Goal: Information Seeking & Learning: Learn about a topic

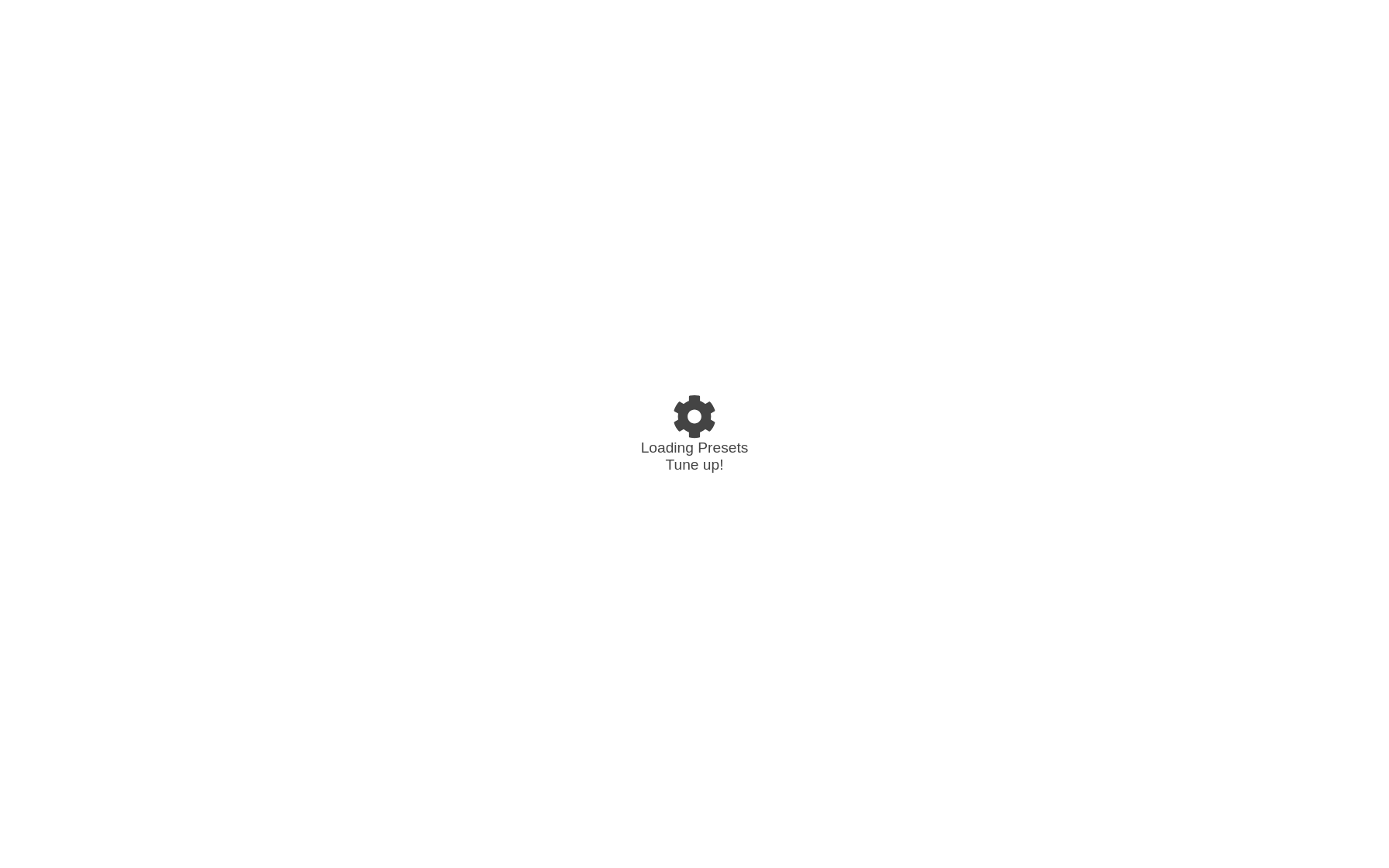
select select "/02WGHWDL"
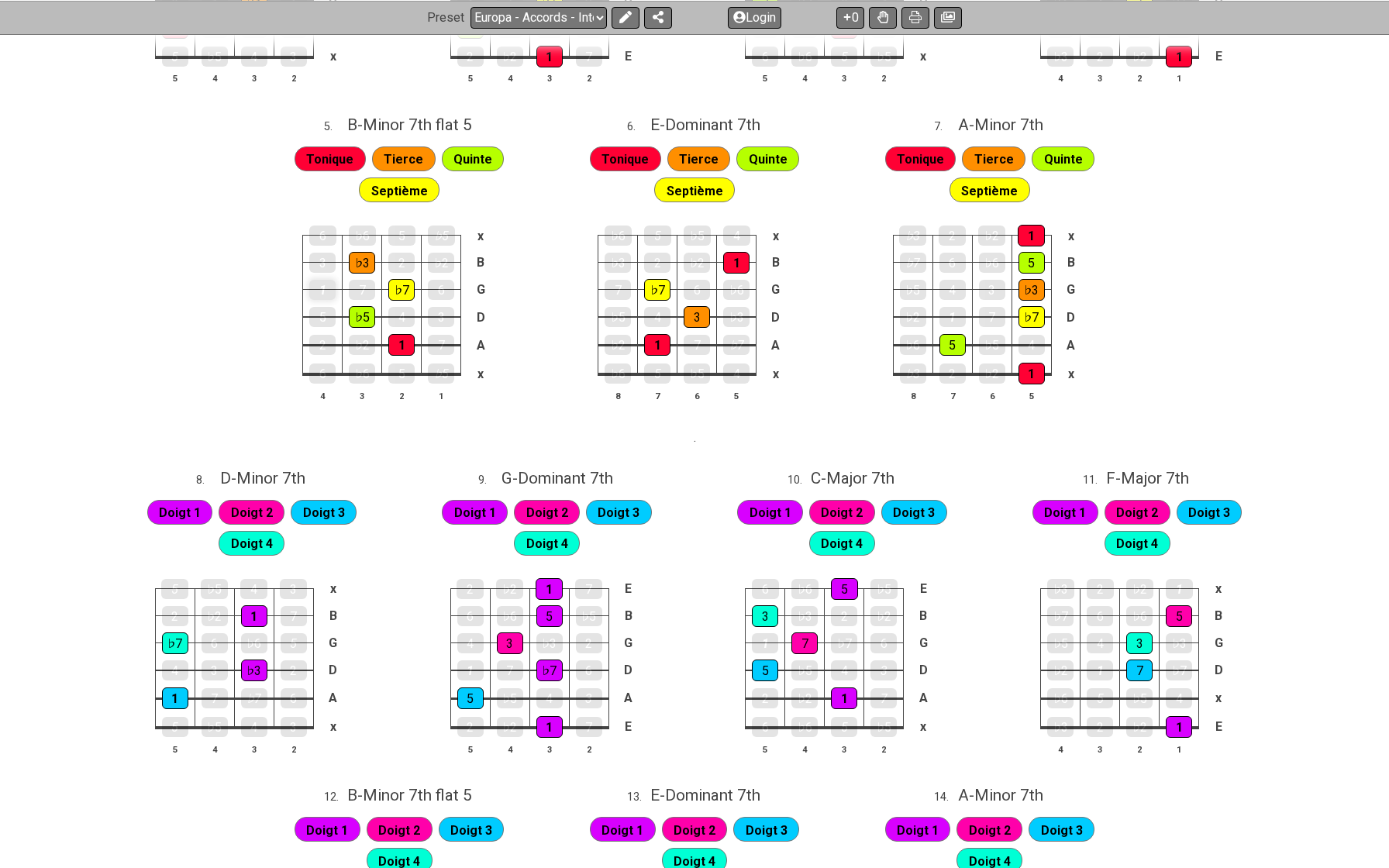
scroll to position [303, 0]
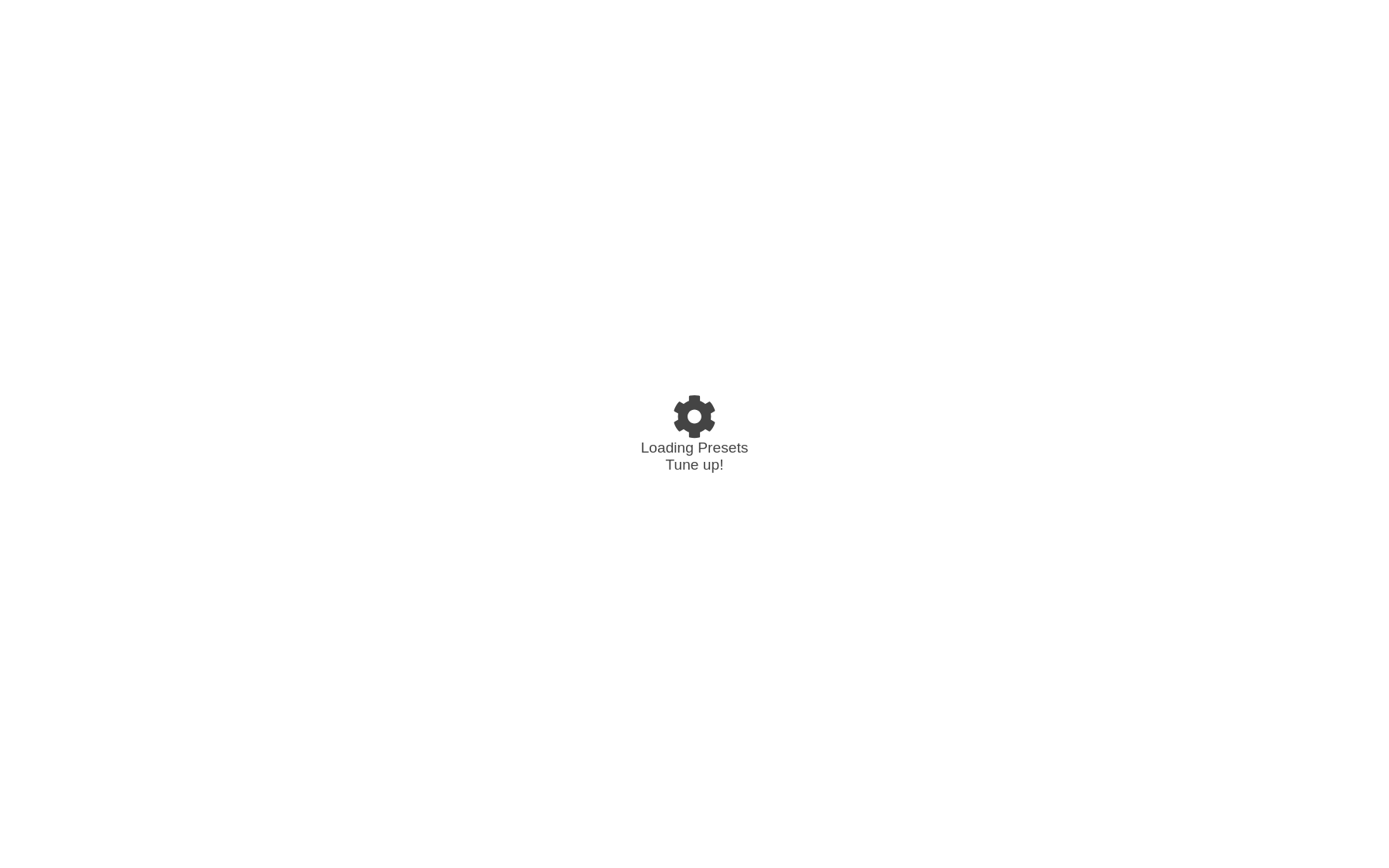
select select "/023L1SC4S"
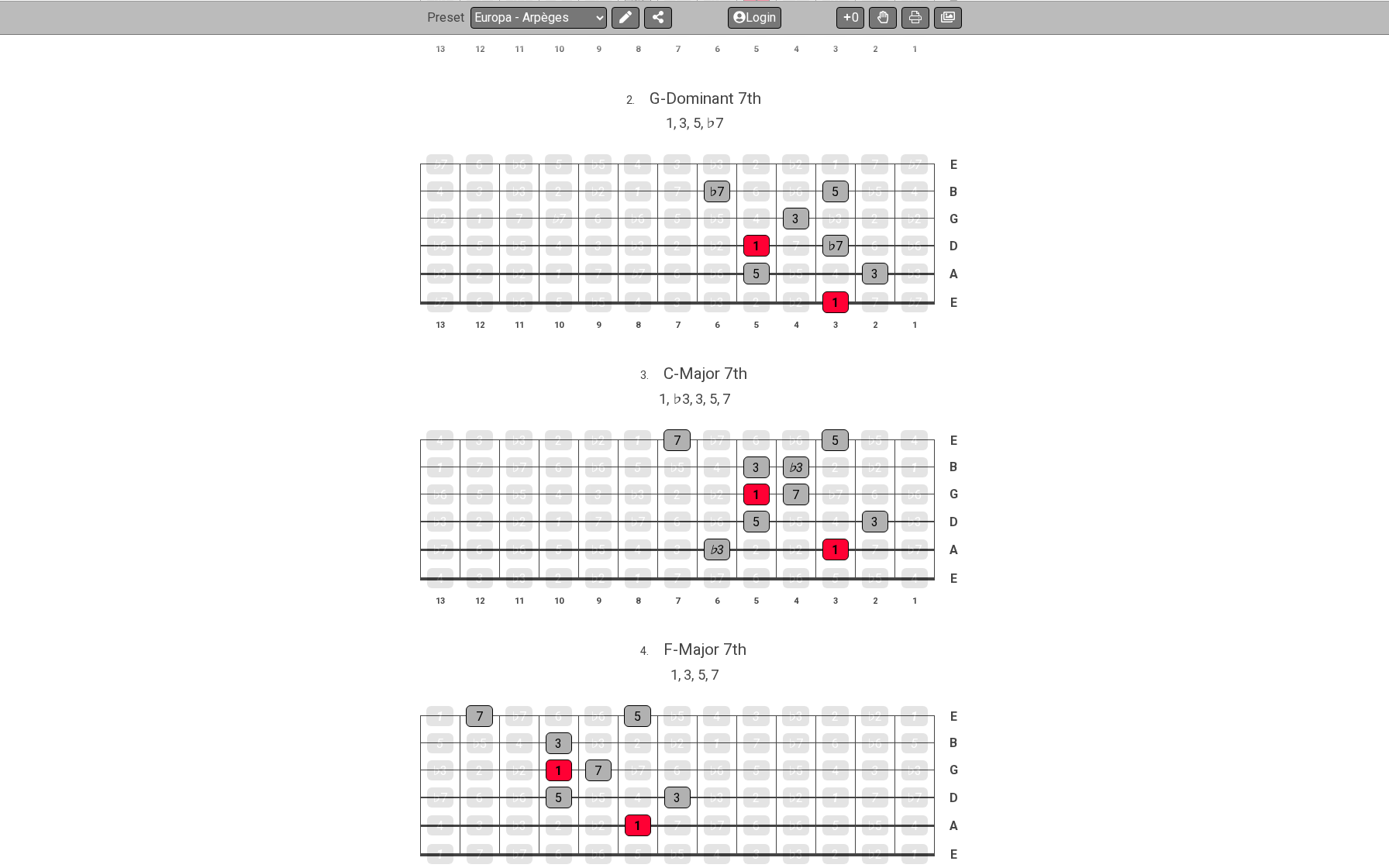
scroll to position [643, 0]
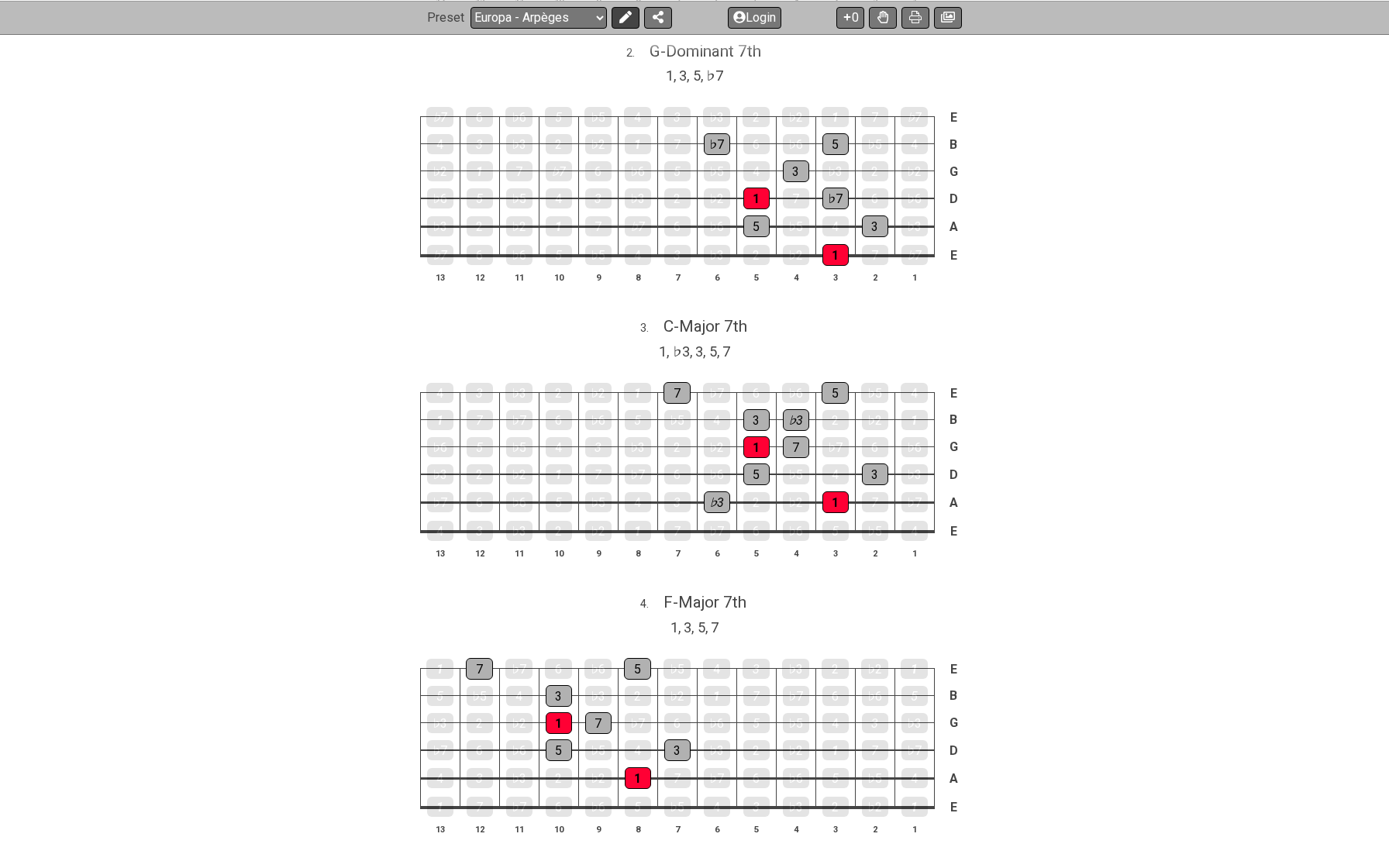
click at [628, 19] on icon at bounding box center [625, 17] width 13 height 13
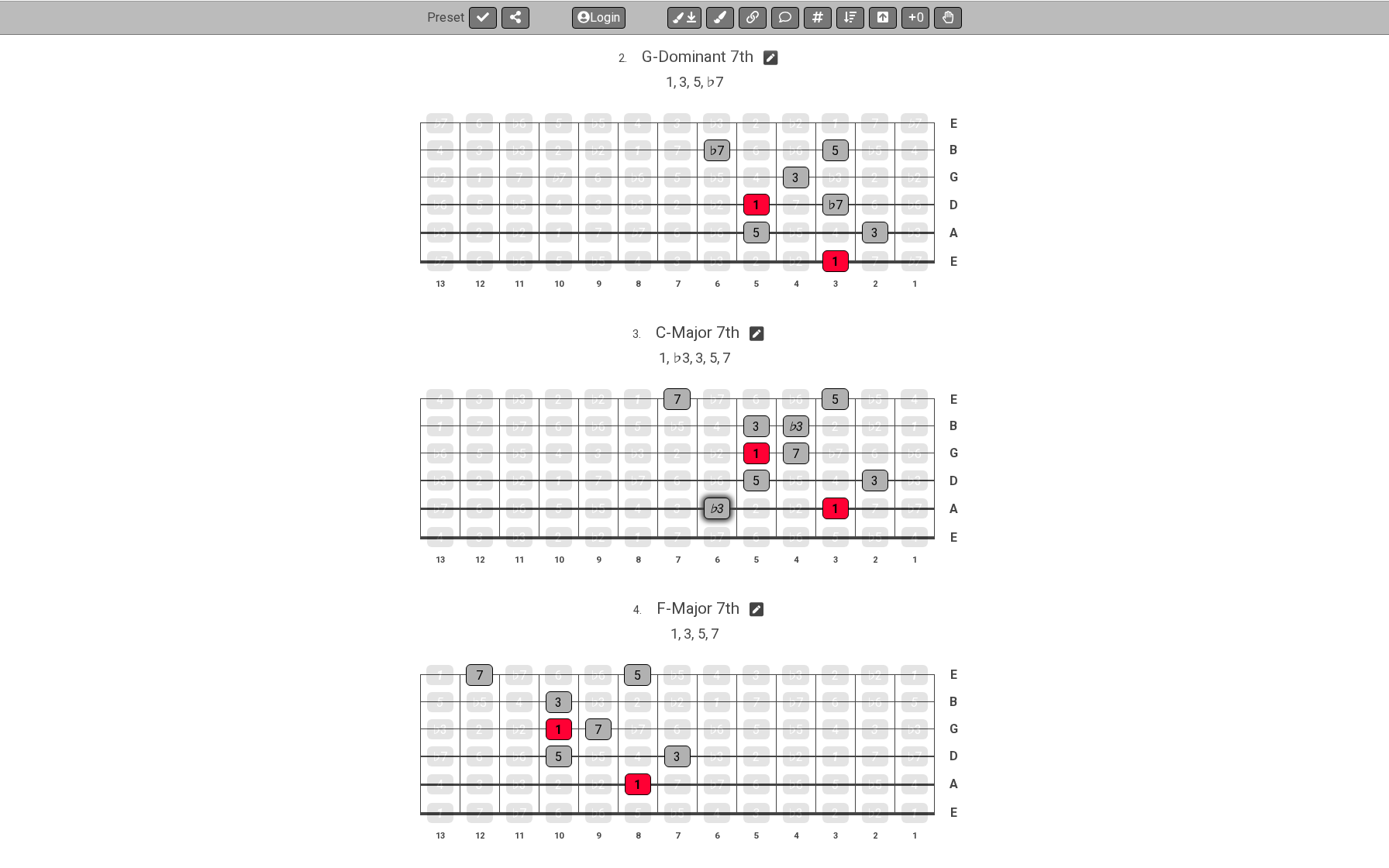
click at [717, 507] on div "♭3" at bounding box center [716, 509] width 26 height 22
click at [717, 507] on div "♭3" at bounding box center [716, 509] width 26 height 20
click at [717, 329] on span "C - Major 7th" at bounding box center [697, 333] width 84 height 19
select select "C"
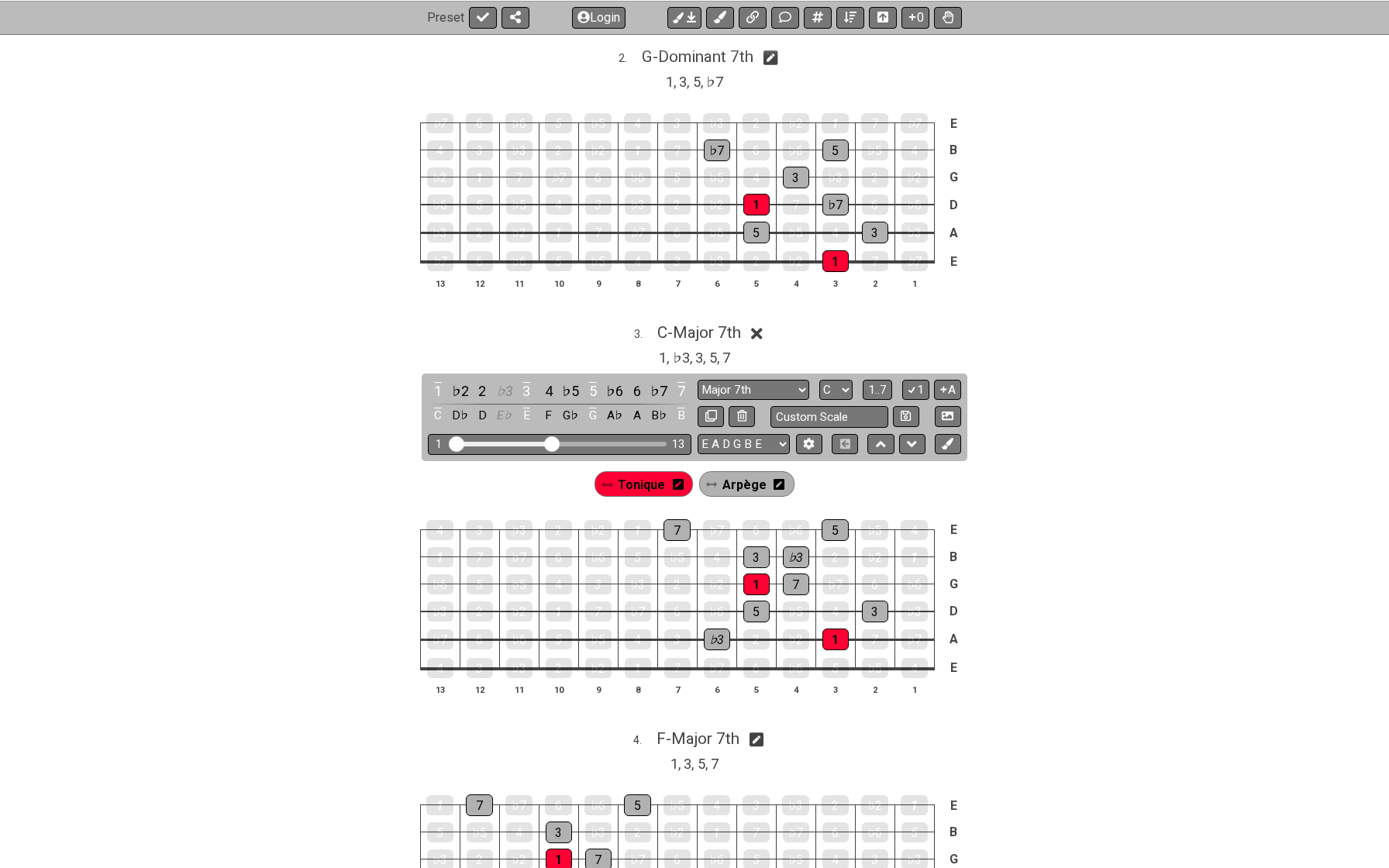
click at [732, 478] on span "Arpège" at bounding box center [745, 485] width 44 height 23
click at [711, 636] on div "♭3" at bounding box center [716, 639] width 26 height 22
click at [726, 482] on span "Arpège" at bounding box center [744, 485] width 39 height 23
click at [716, 628] on div "♭3" at bounding box center [716, 639] width 26 height 22
click at [804, 546] on div "♭3" at bounding box center [796, 557] width 26 height 22
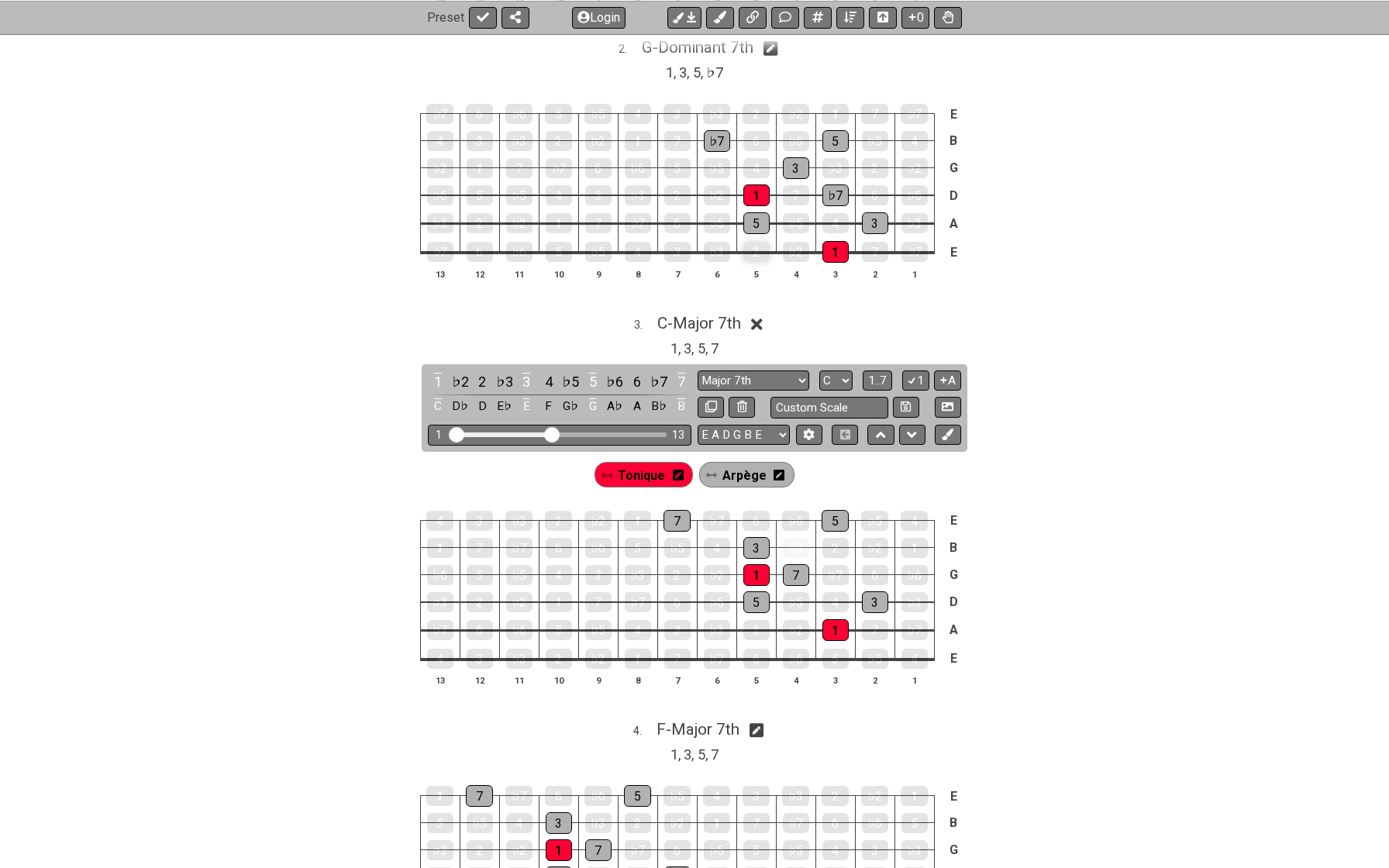
scroll to position [654, 0]
click at [732, 313] on span "C - Major 7th" at bounding box center [699, 322] width 84 height 19
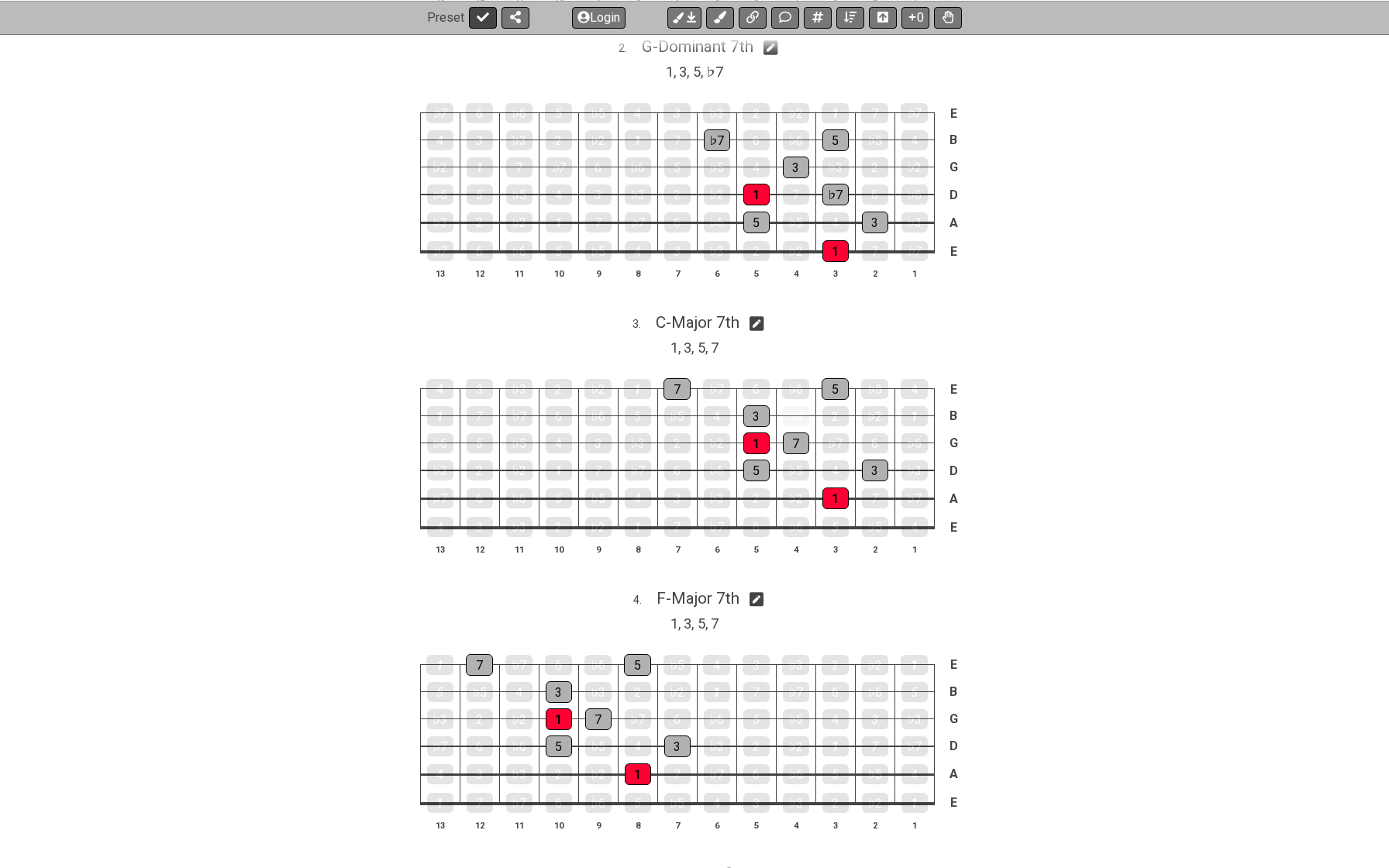
click at [484, 23] on button at bounding box center [483, 17] width 28 height 22
select select "/023L1SC4S"
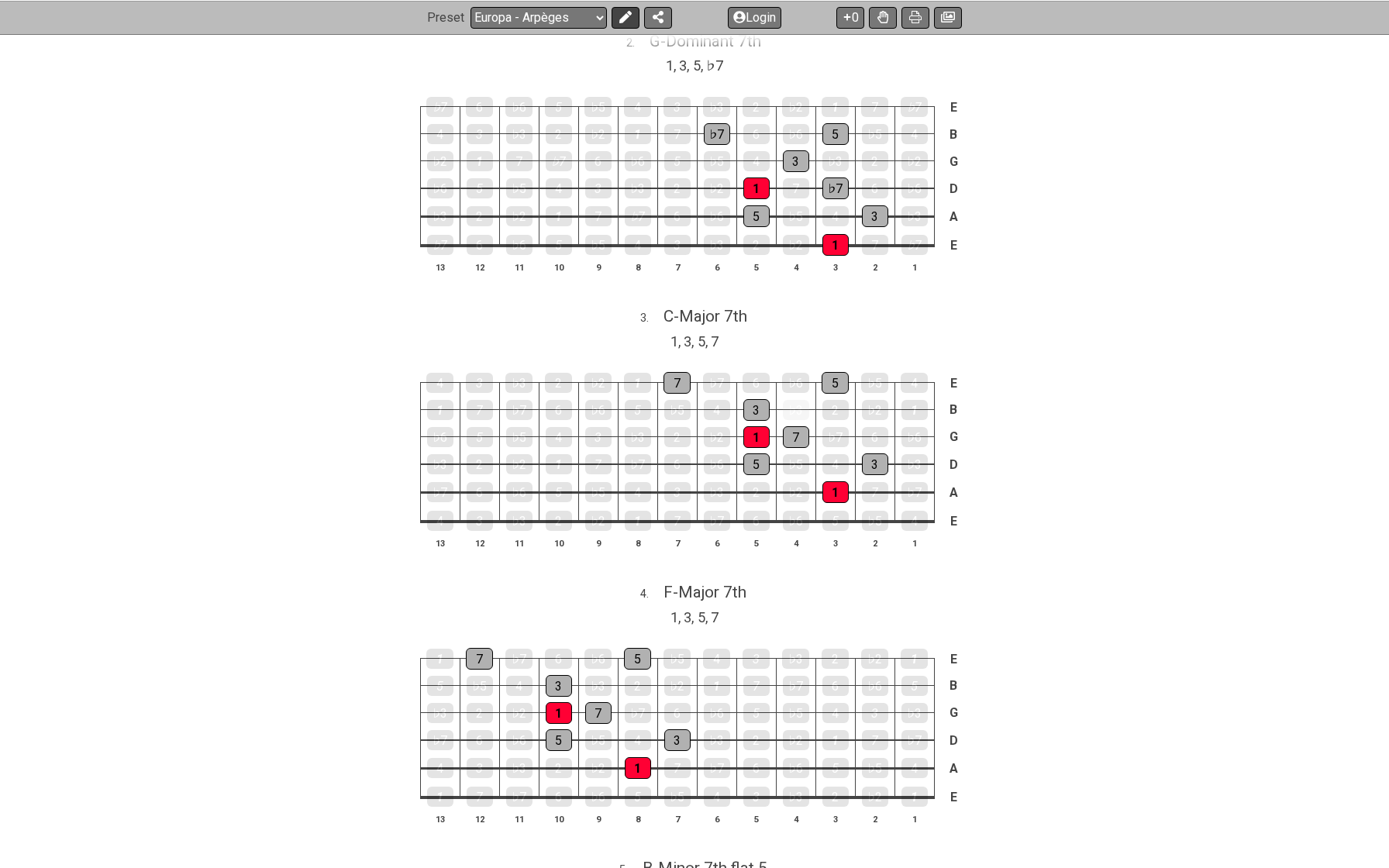
click at [630, 21] on button at bounding box center [625, 17] width 28 height 22
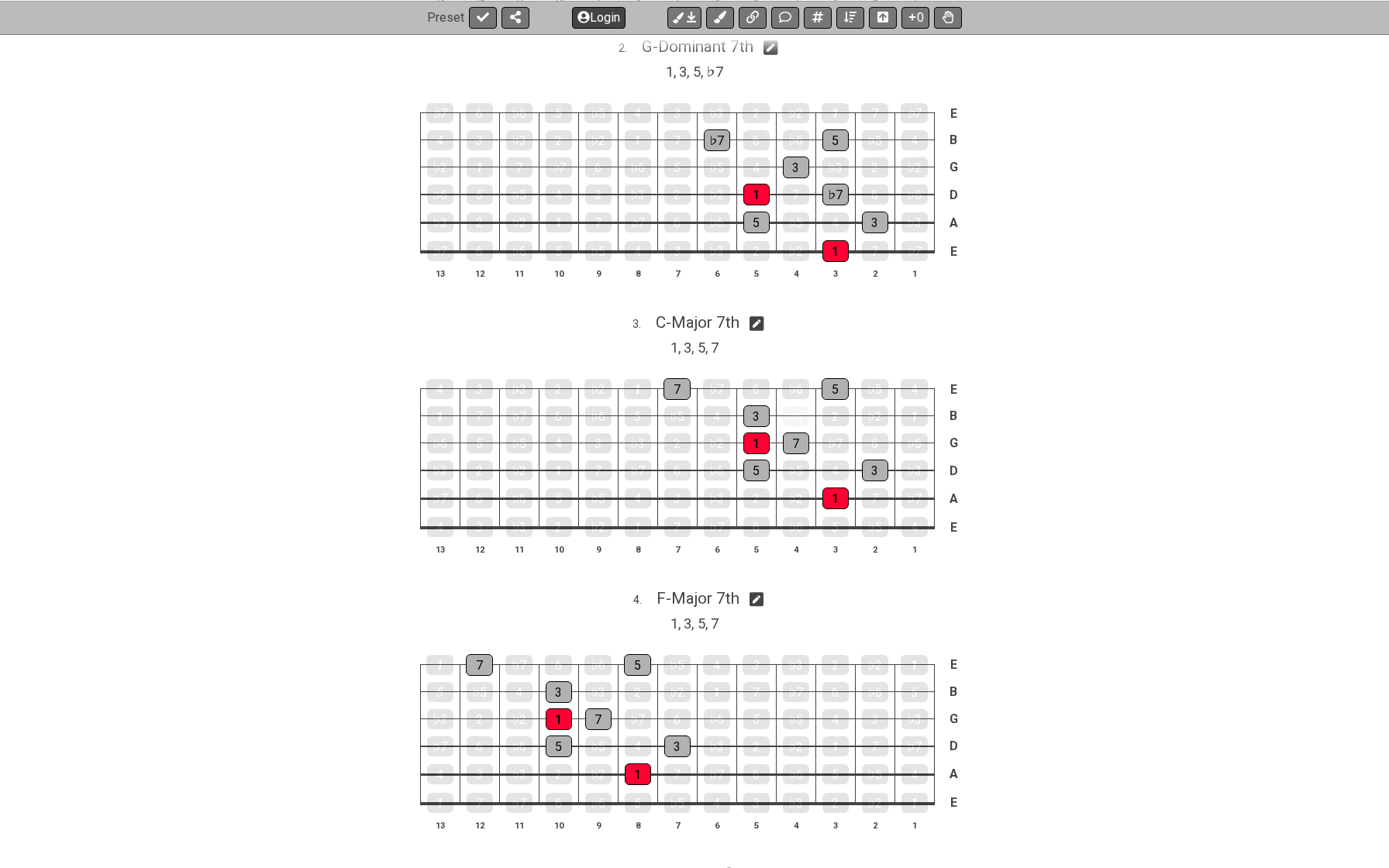
drag, startPoint x: 630, startPoint y: 21, endPoint x: 607, endPoint y: 24, distance: 23.2
click at [607, 24] on div "Preset Login 0" at bounding box center [695, 17] width 535 height 22
click at [478, 23] on button at bounding box center [483, 17] width 28 height 22
select select "/023L1SC4S"
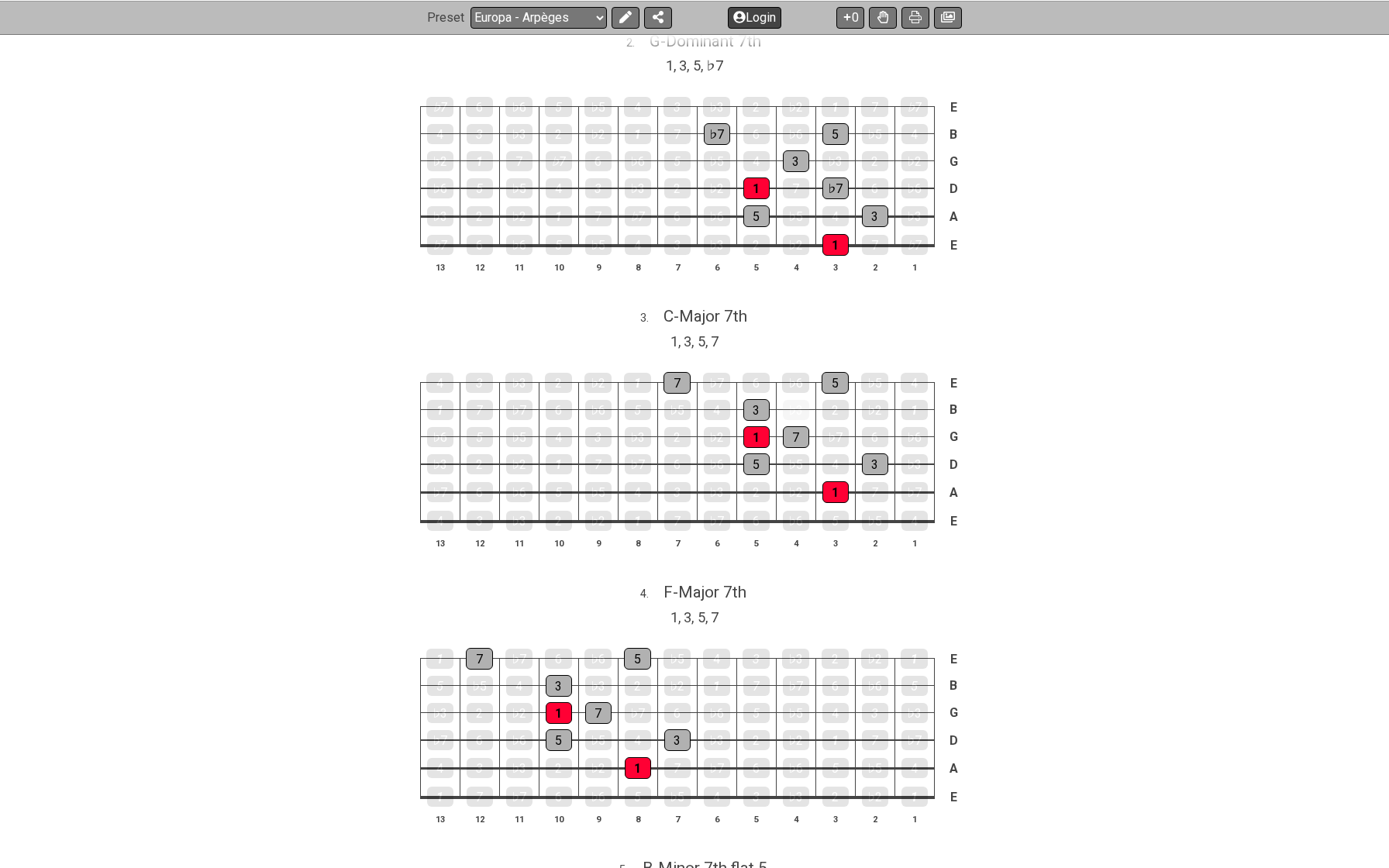
click at [768, 16] on button "Login" at bounding box center [755, 17] width 54 height 22
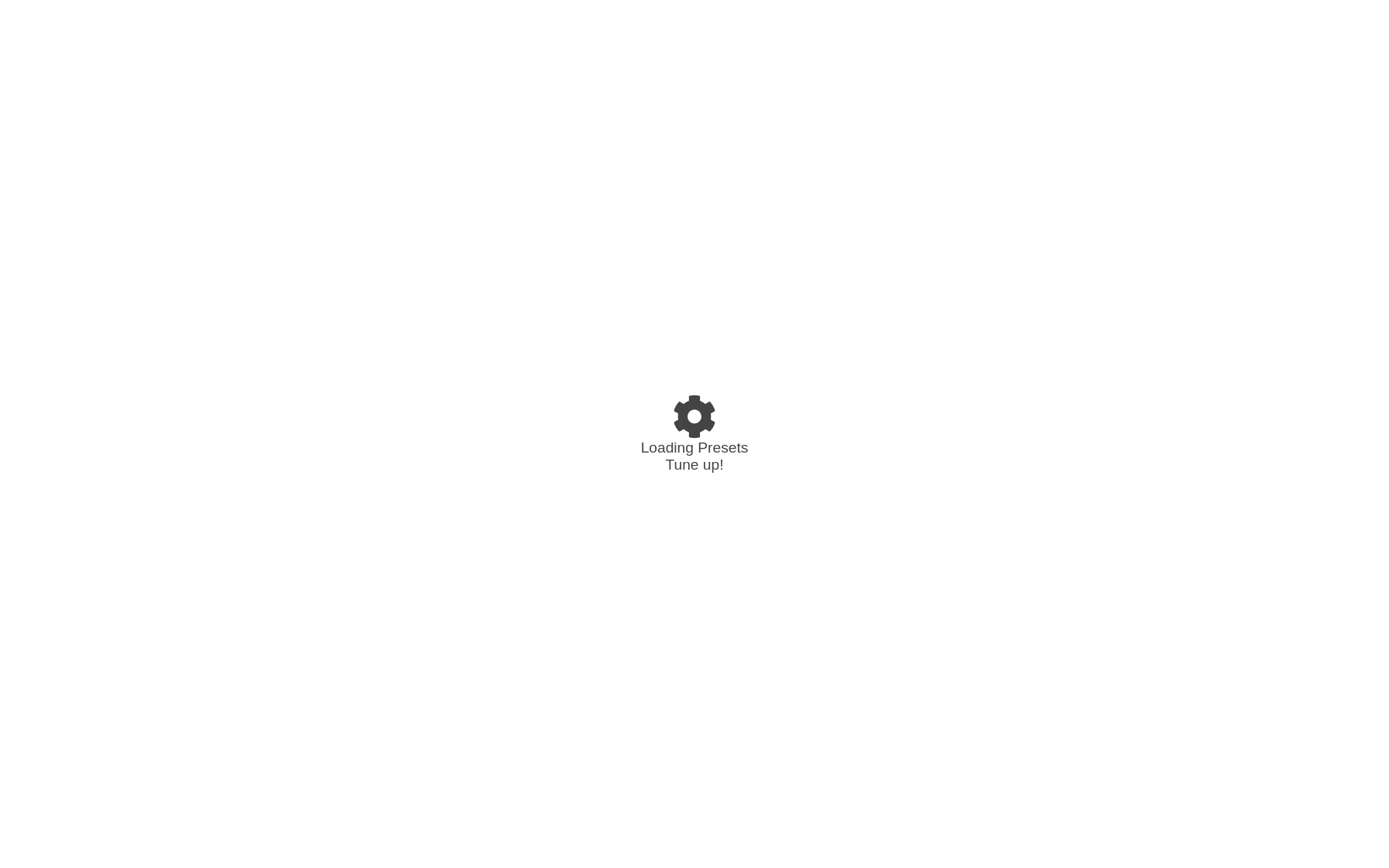
select select "/023L1SC4S"
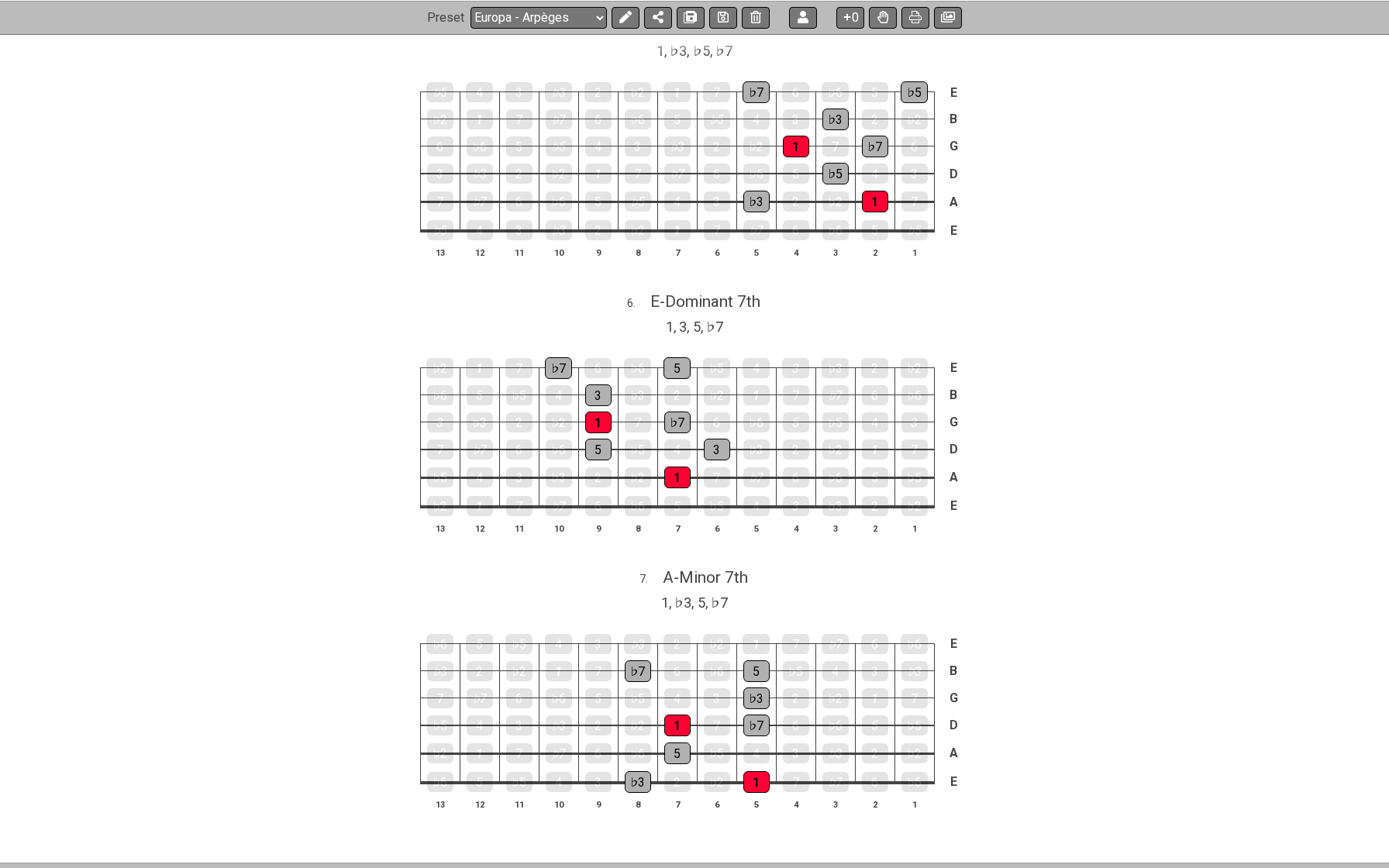
scroll to position [1503, 0]
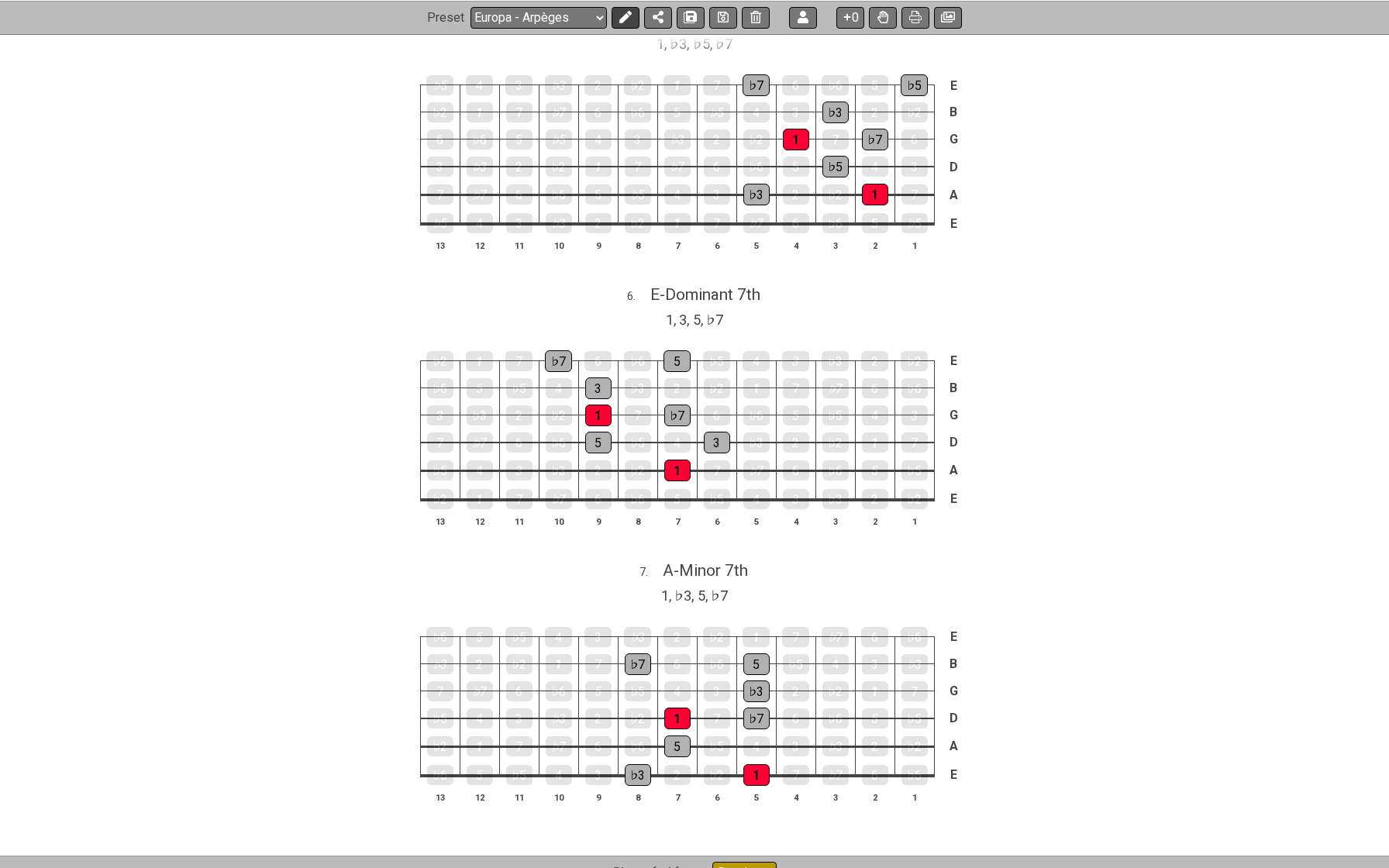
click at [627, 20] on icon at bounding box center [625, 17] width 13 height 13
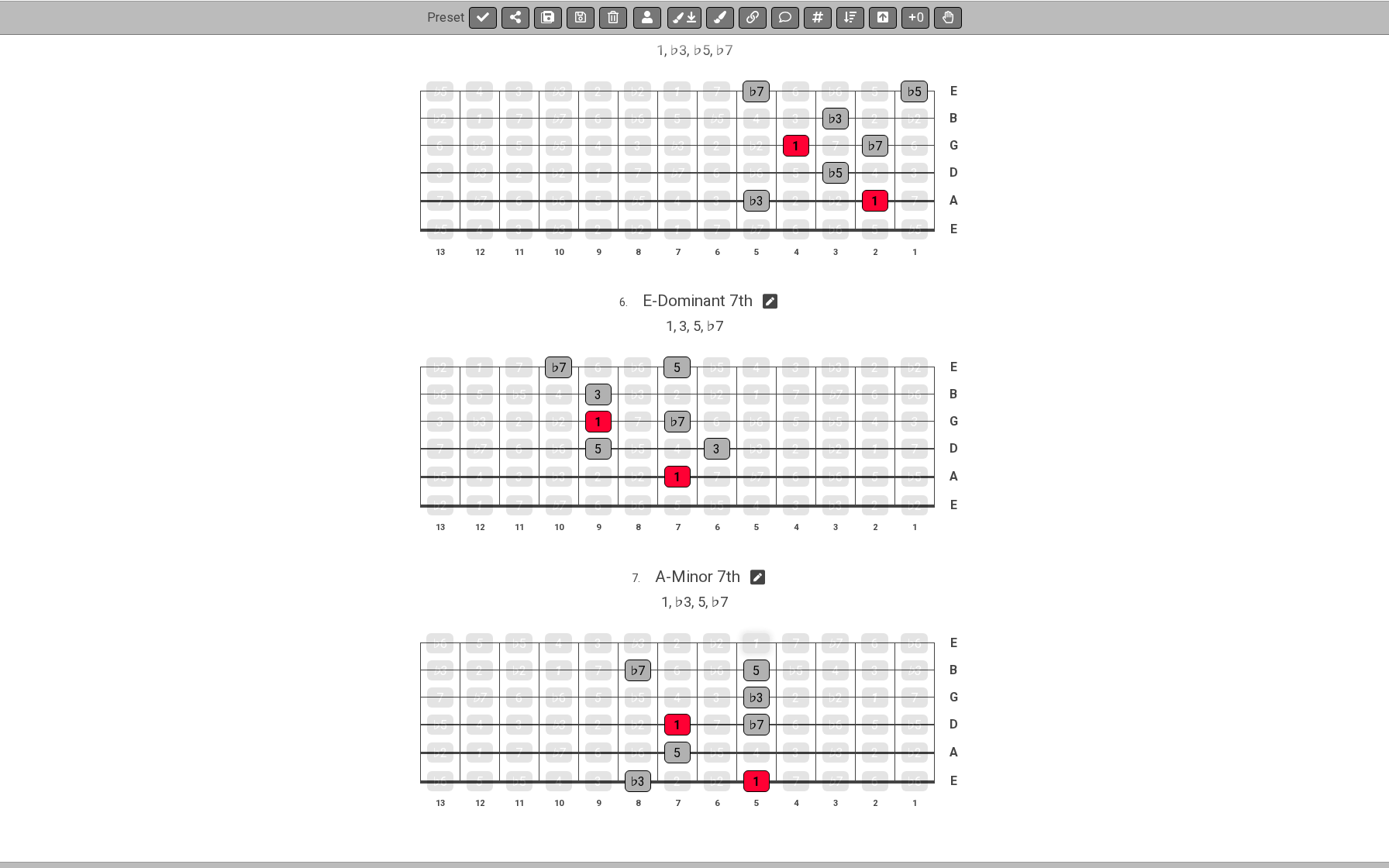
click at [764, 633] on div "1" at bounding box center [756, 643] width 27 height 20
click at [543, 13] on icon at bounding box center [548, 17] width 11 height 13
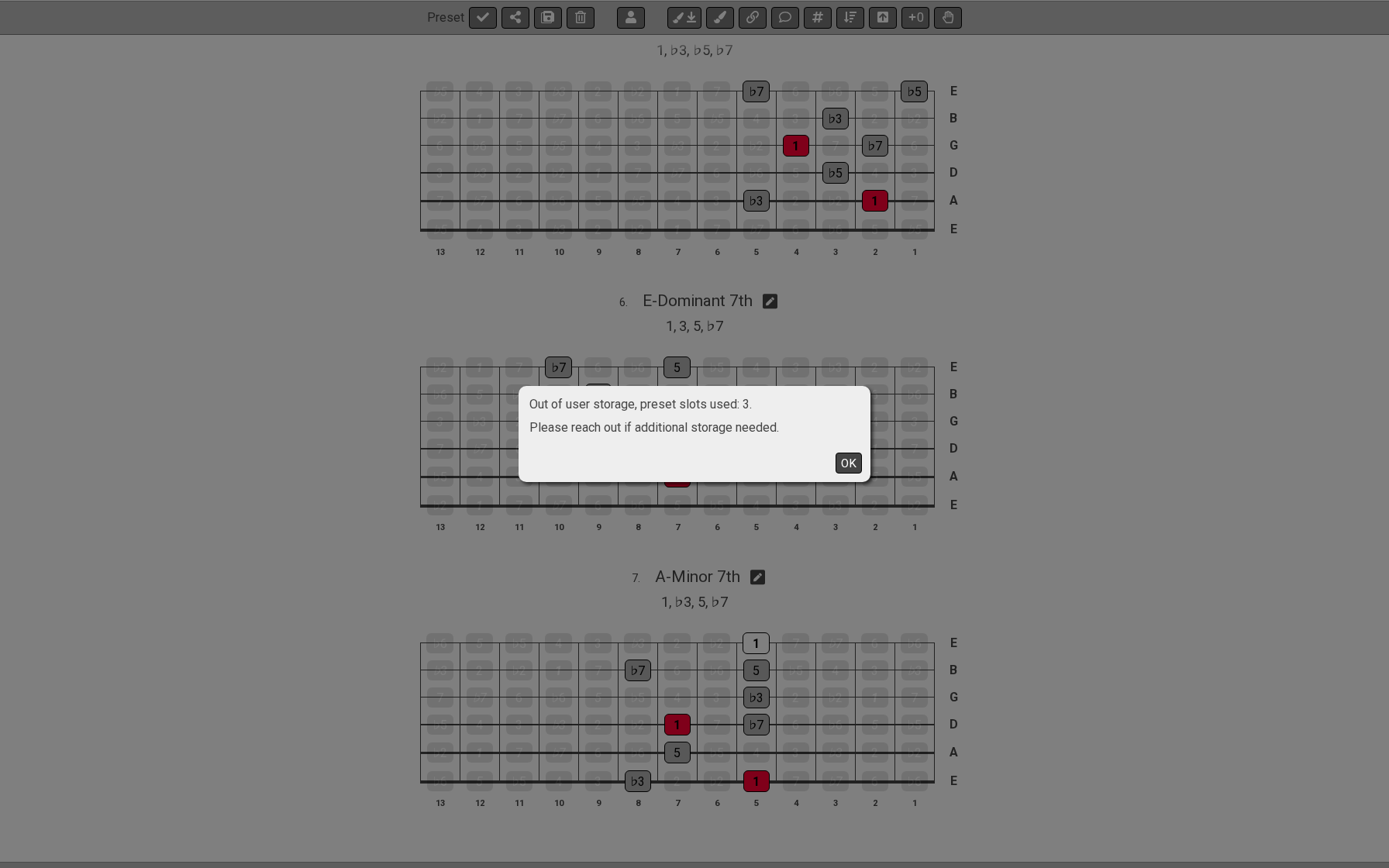
click at [843, 458] on button "OK" at bounding box center [848, 463] width 26 height 21
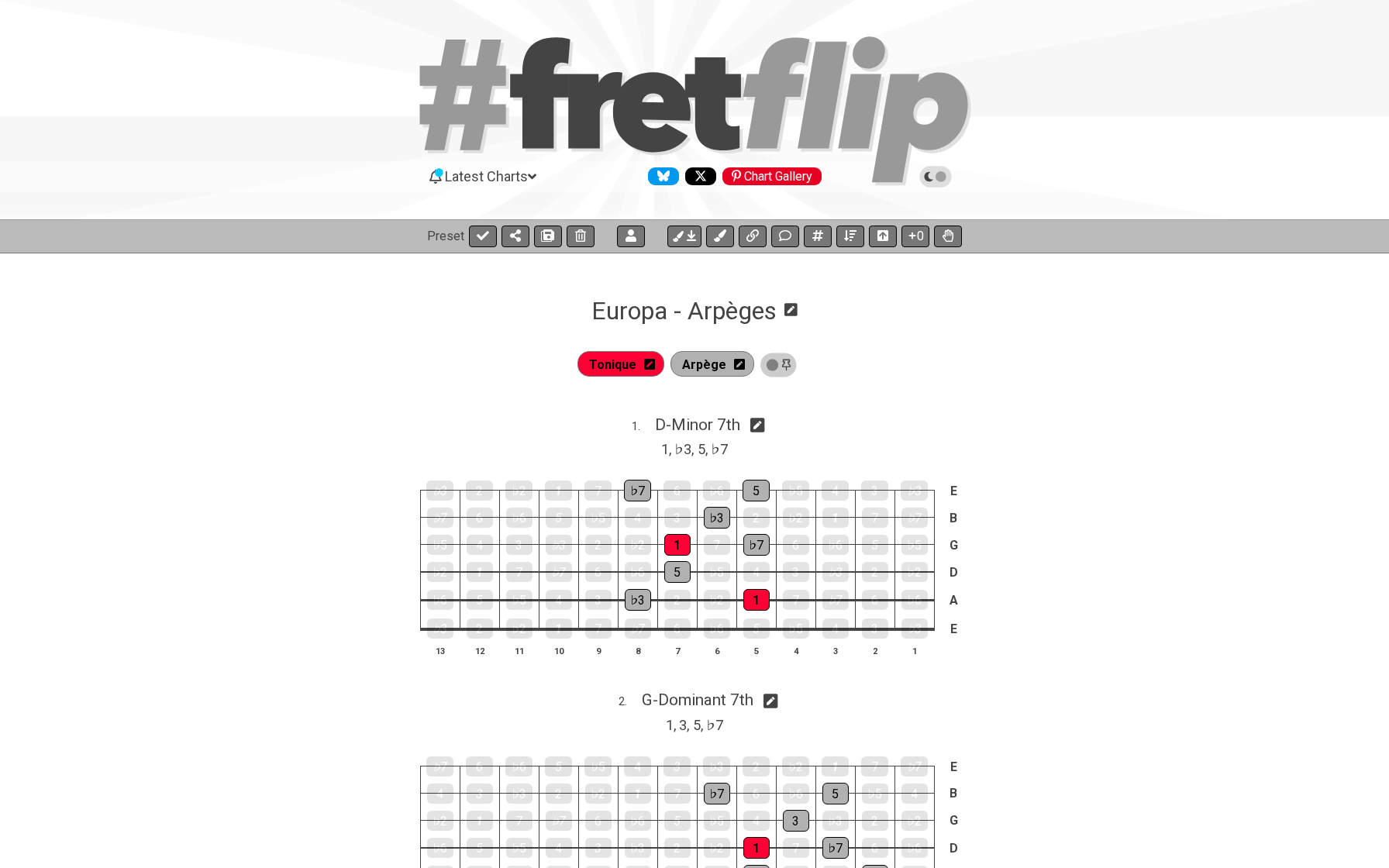
scroll to position [0, 0]
click at [293, 492] on div "♭3 2 ♭2 1 7 ♭7 6 ♭6 5 ♭5 4 3 ♭3 E ♭7 6 ♭6 5 ♭5 4 3 ♭3 2 ♭2 1 7 ♭7 B ♭5 4 3 ♭3 2…" at bounding box center [694, 569] width 1389 height 218
drag, startPoint x: 186, startPoint y: 304, endPoint x: 0, endPoint y: 4, distance: 353.0
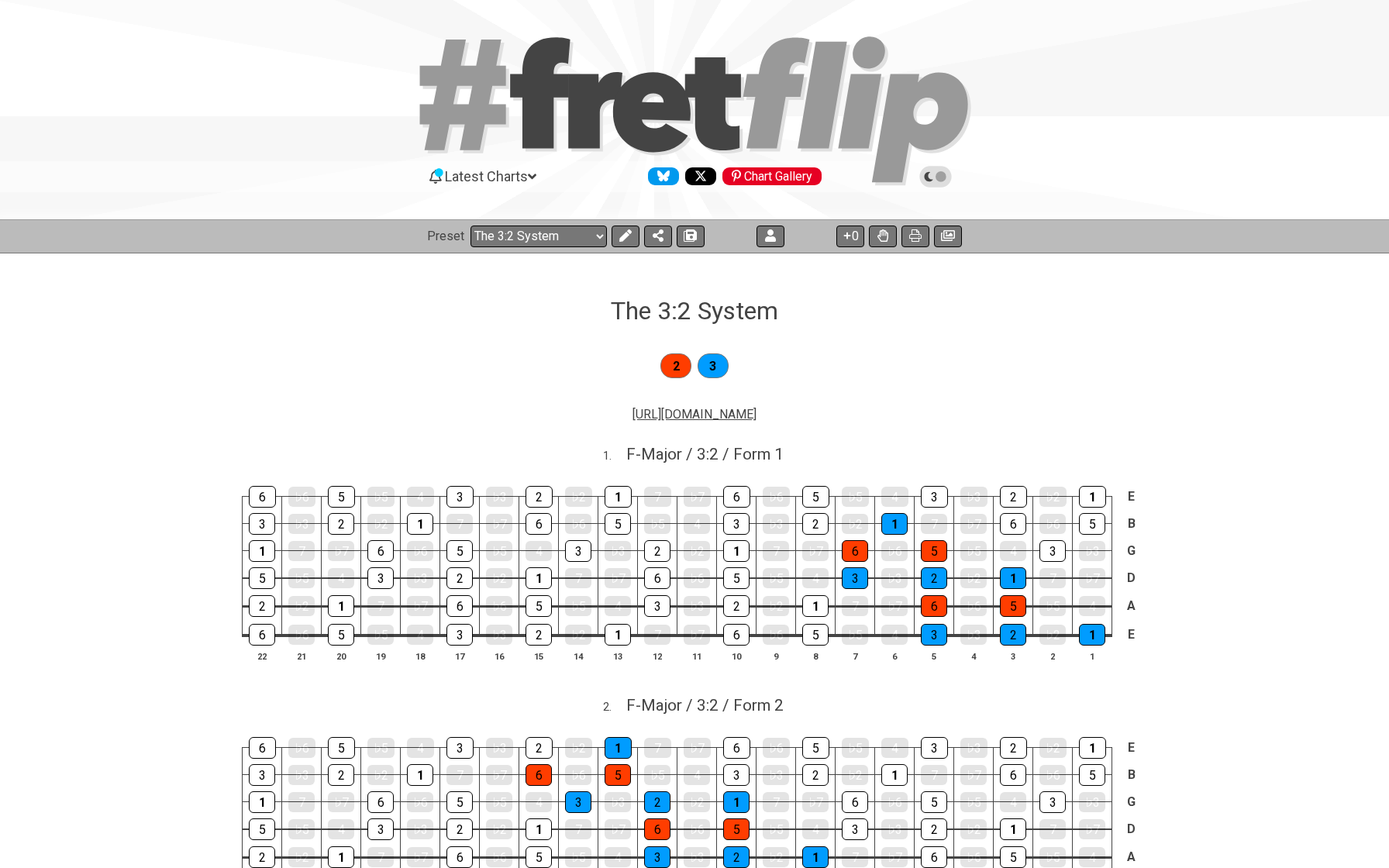
select select "/022A1JKW3"
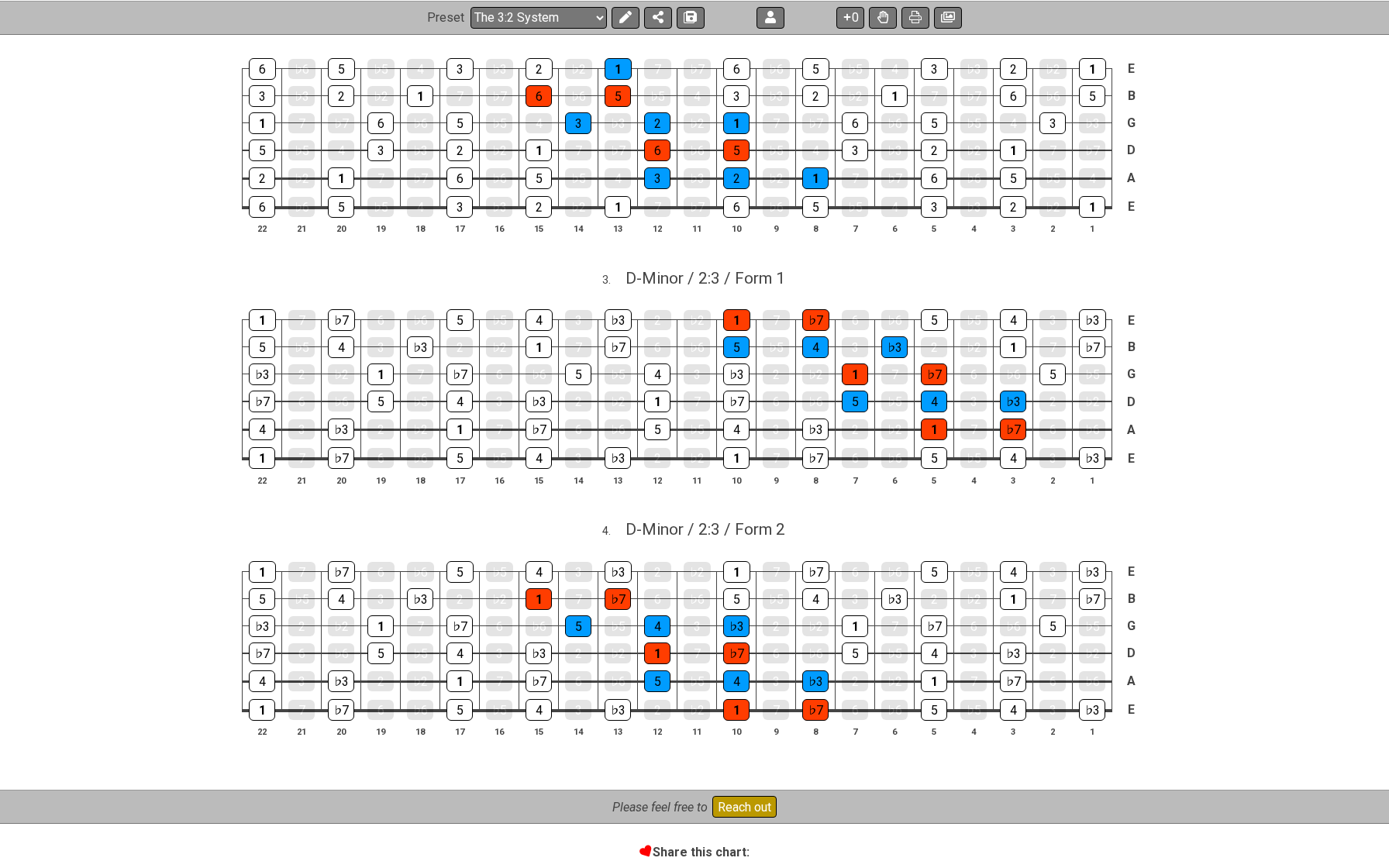
scroll to position [665, 0]
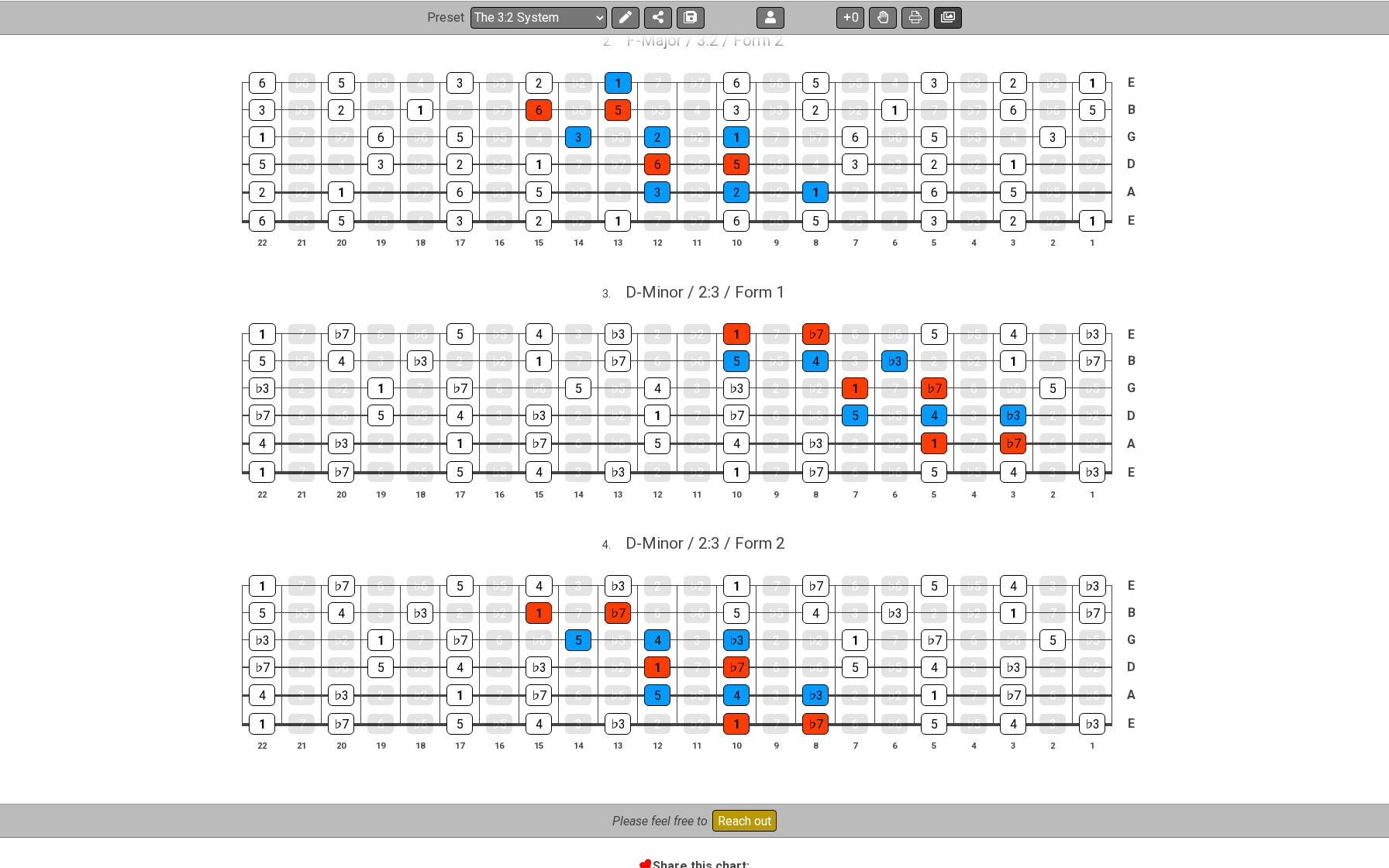
click at [951, 13] on icon at bounding box center [948, 17] width 14 height 13
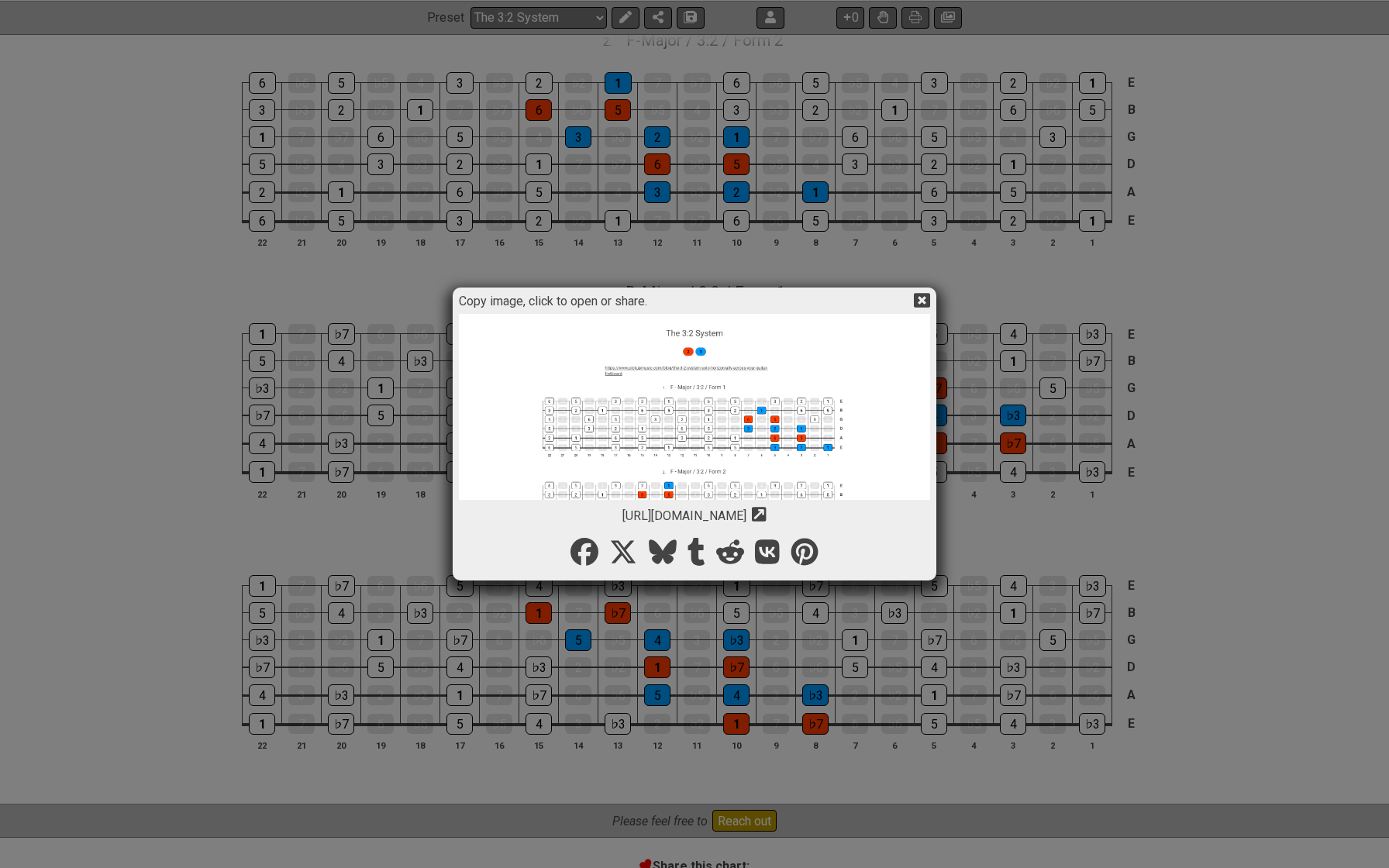
click at [672, 421] on img at bounding box center [695, 520] width 472 height 414
